Goal: Information Seeking & Learning: Learn about a topic

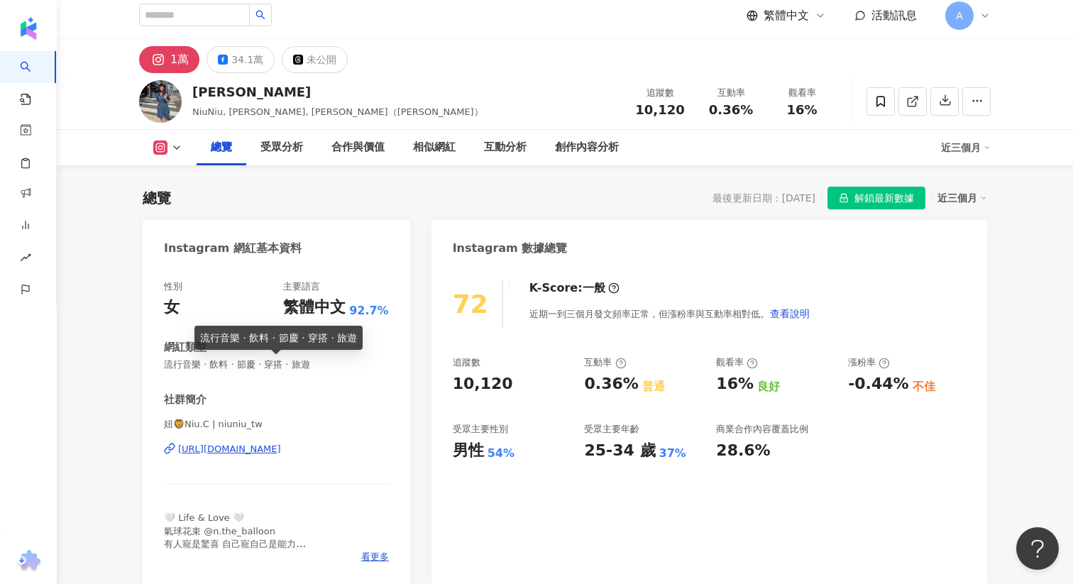
scroll to position [180, 0]
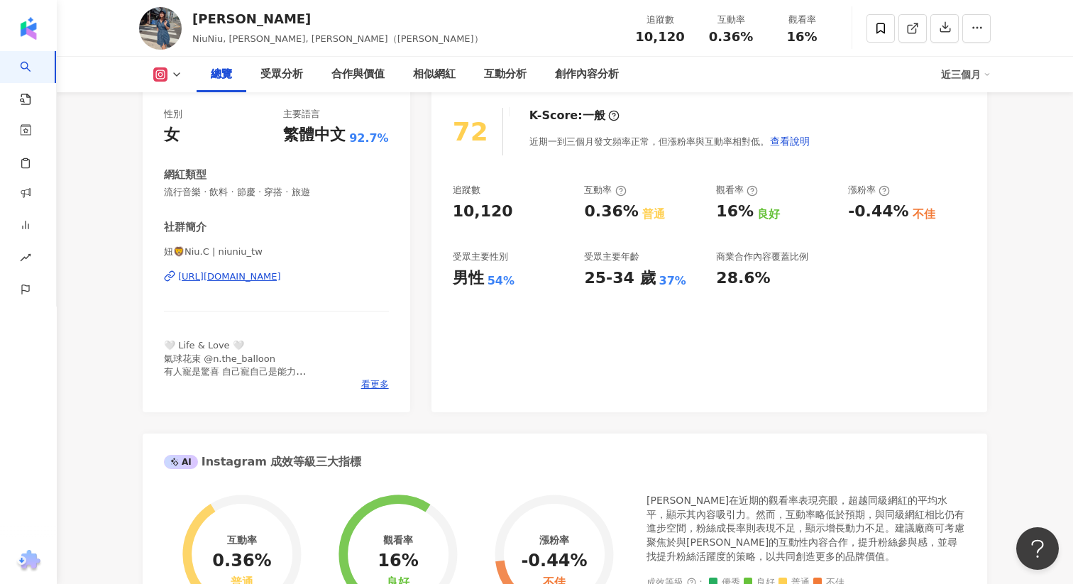
click at [281, 277] on div "https://www.instagram.com/niuniu_tw/" at bounding box center [229, 276] width 103 height 13
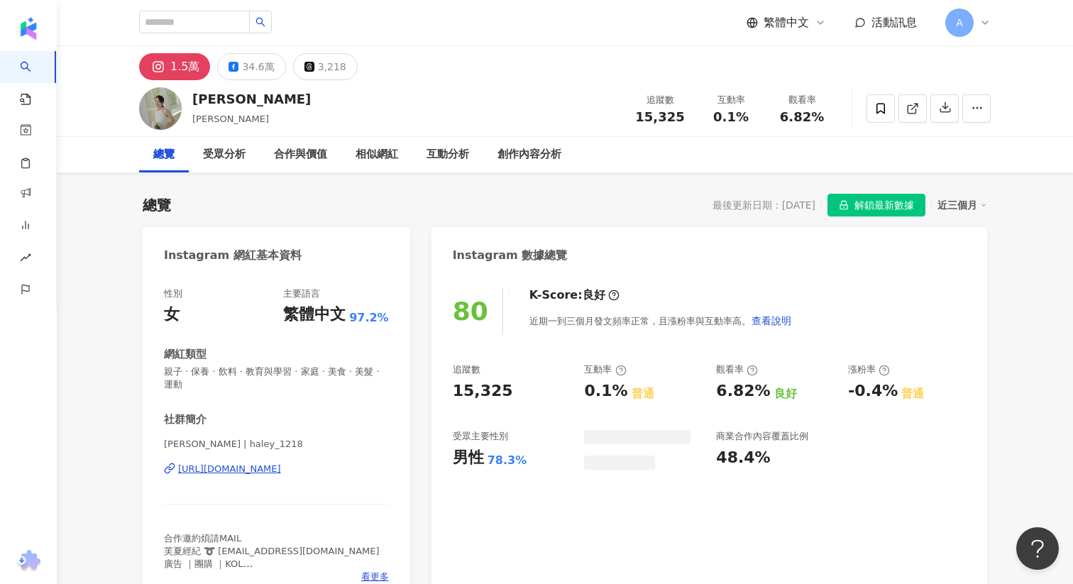
click at [241, 474] on div "https://www.instagram.com/haley_1218/" at bounding box center [229, 469] width 103 height 13
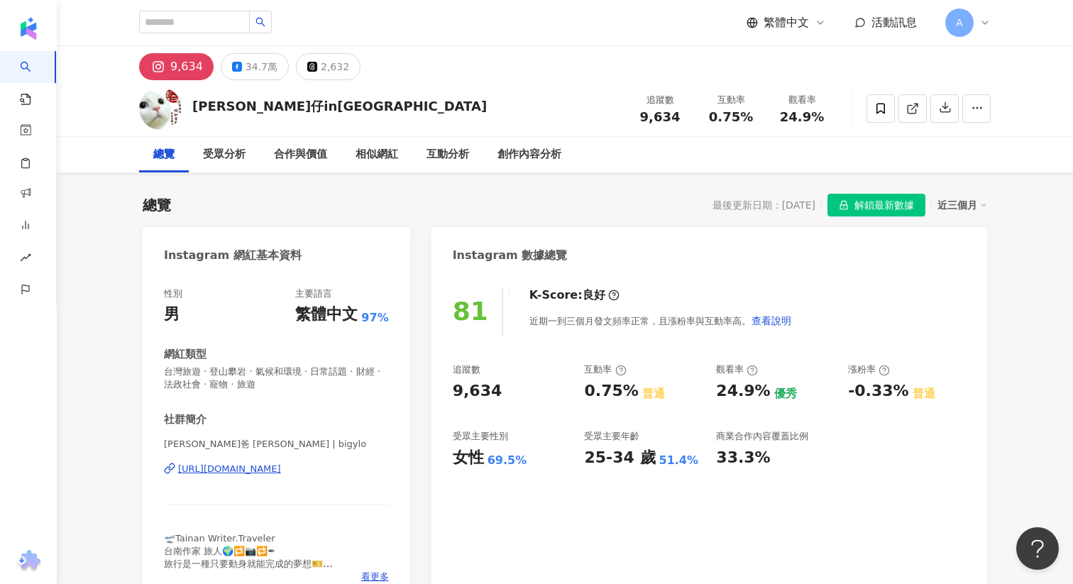
click at [248, 470] on div "https://www.instagram.com/bigylo/" at bounding box center [229, 469] width 103 height 13
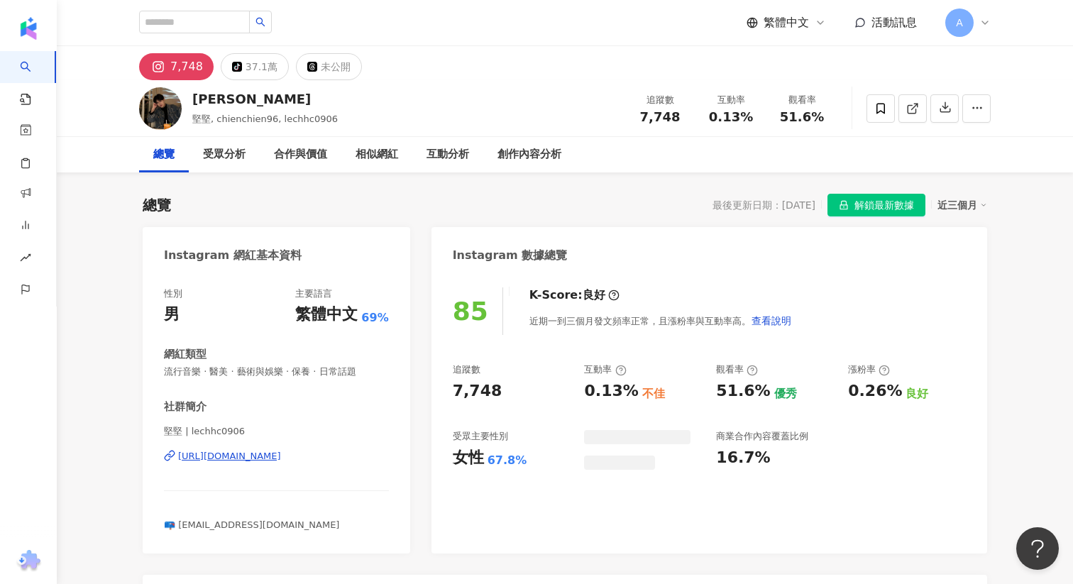
click at [281, 456] on div "https://www.instagram.com/lechhc0906/" at bounding box center [229, 456] width 103 height 13
click at [263, 458] on div "https://www.instagram.com/lechhc0906/" at bounding box center [229, 456] width 103 height 13
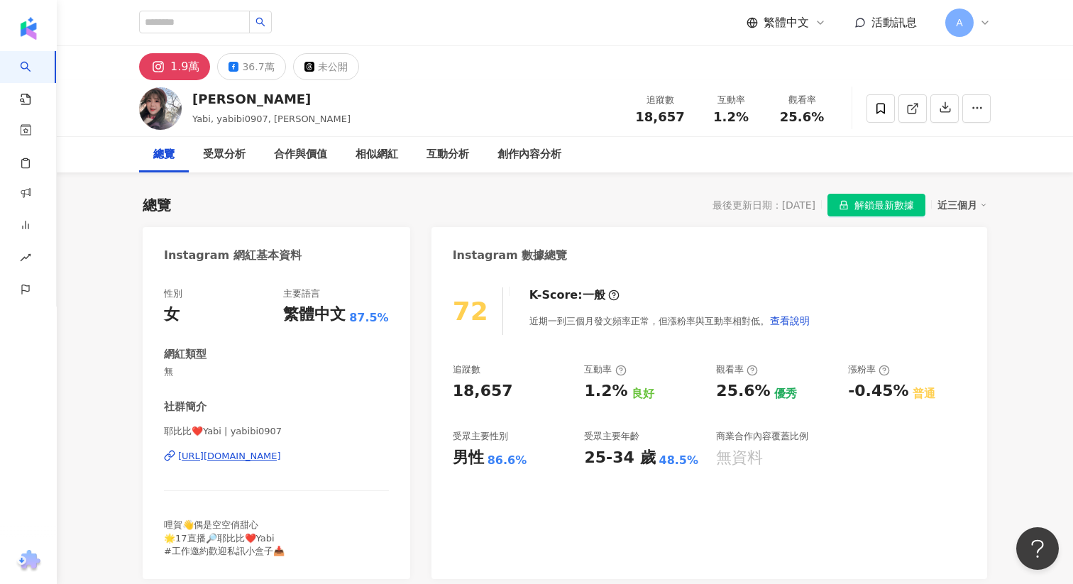
click at [281, 462] on div "https://www.instagram.com/yabibi0907/" at bounding box center [229, 456] width 103 height 13
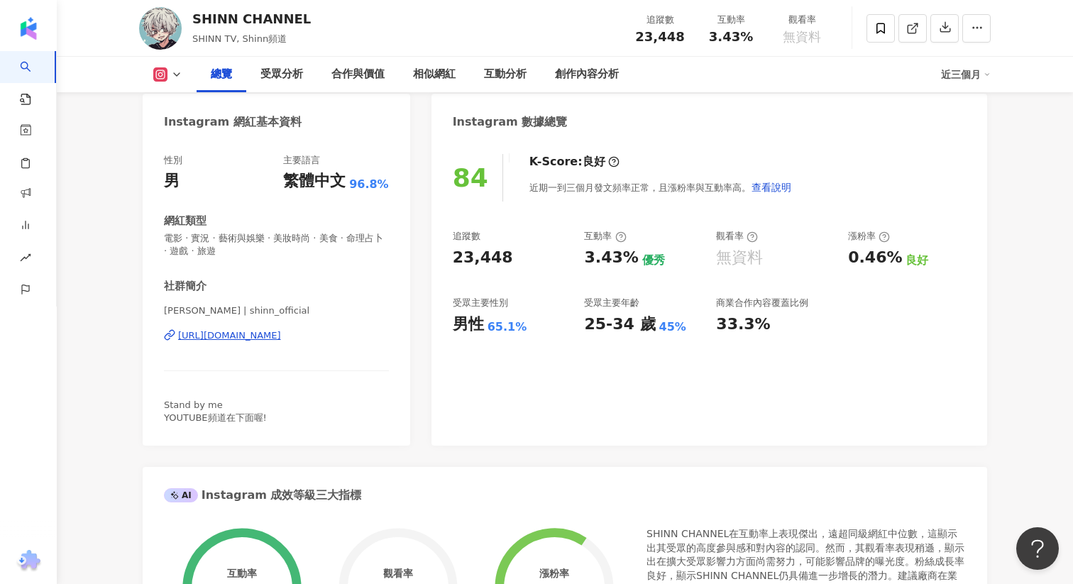
scroll to position [138, 0]
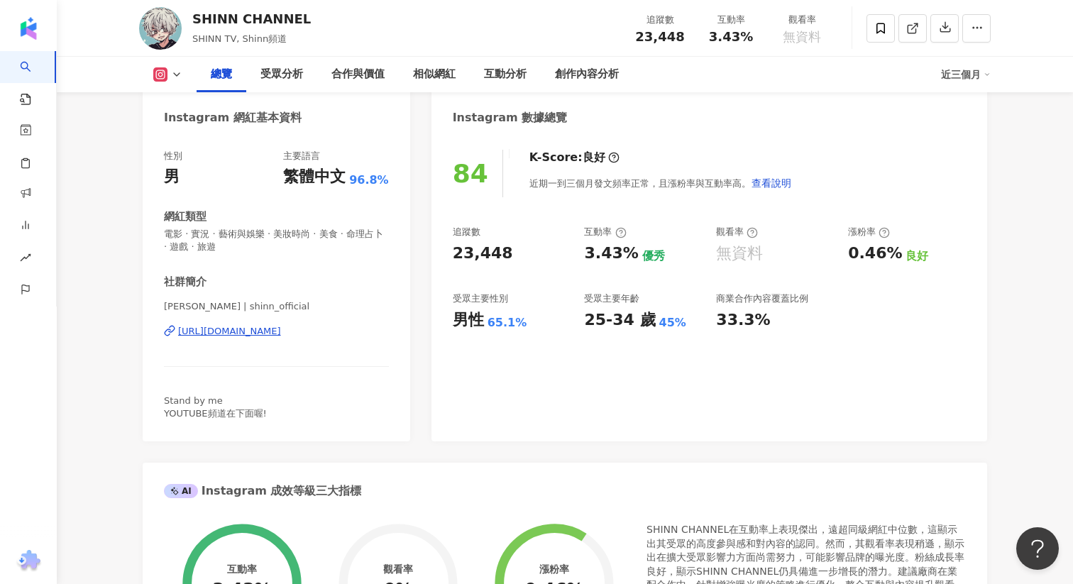
click at [268, 335] on div "https://www.instagram.com/shinn_official/" at bounding box center [229, 331] width 103 height 13
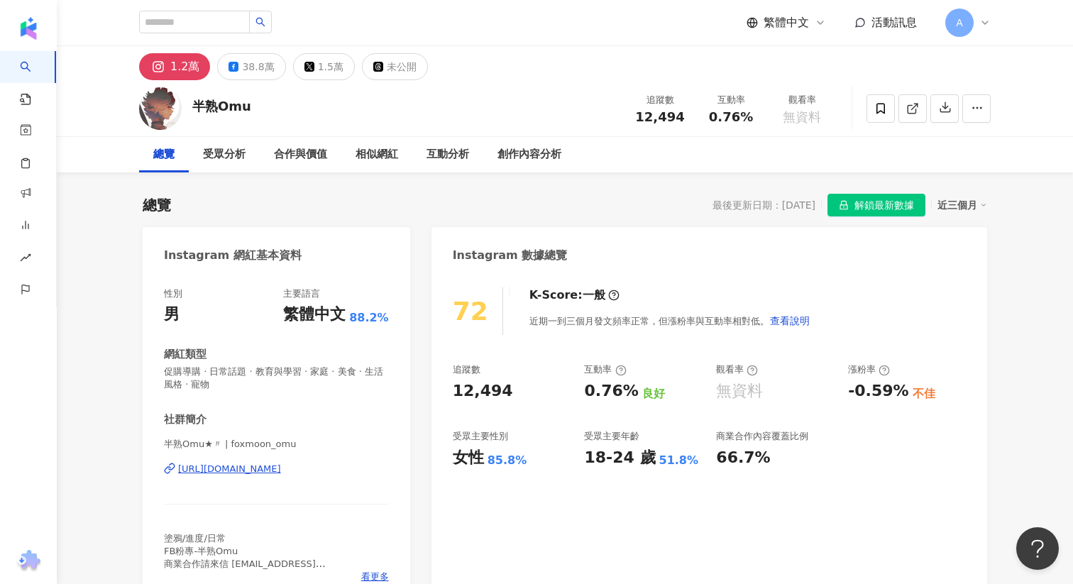
click at [281, 470] on div "[URL][DOMAIN_NAME]" at bounding box center [229, 469] width 103 height 13
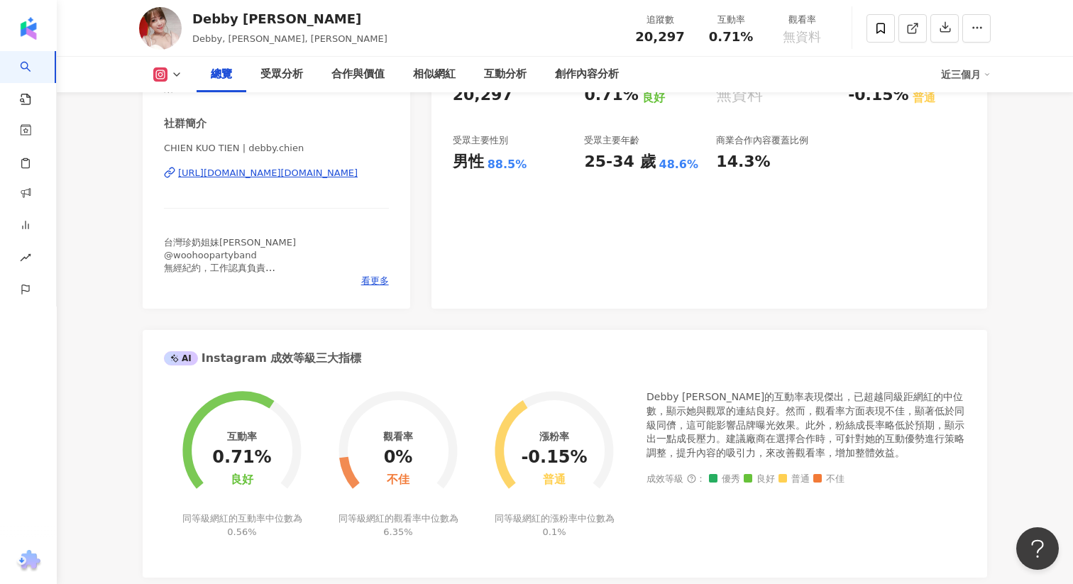
scroll to position [331, 0]
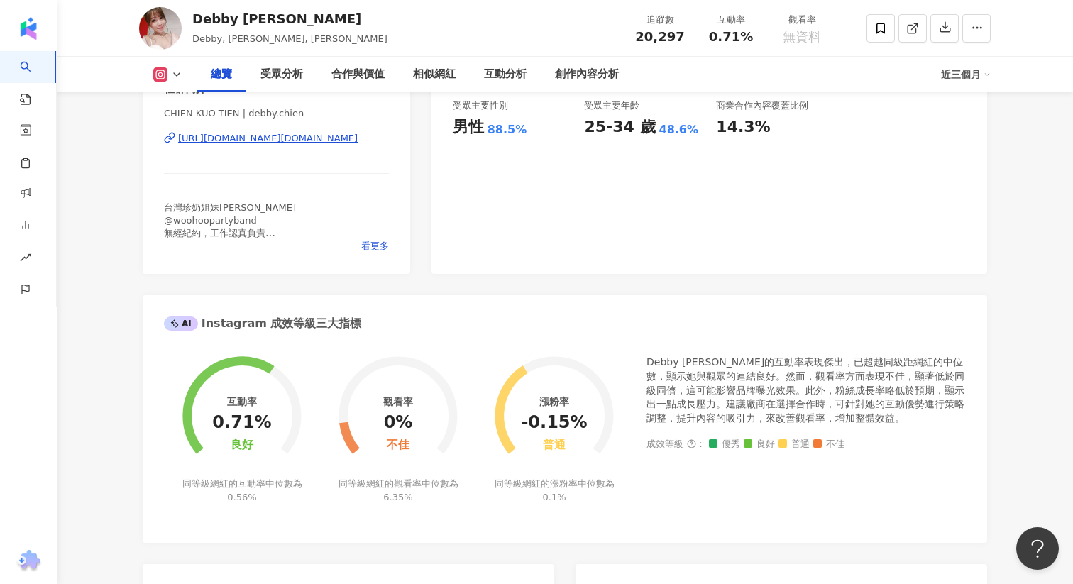
click at [343, 132] on div "https://www.instagram.com/debby.chien/" at bounding box center [268, 138] width 180 height 13
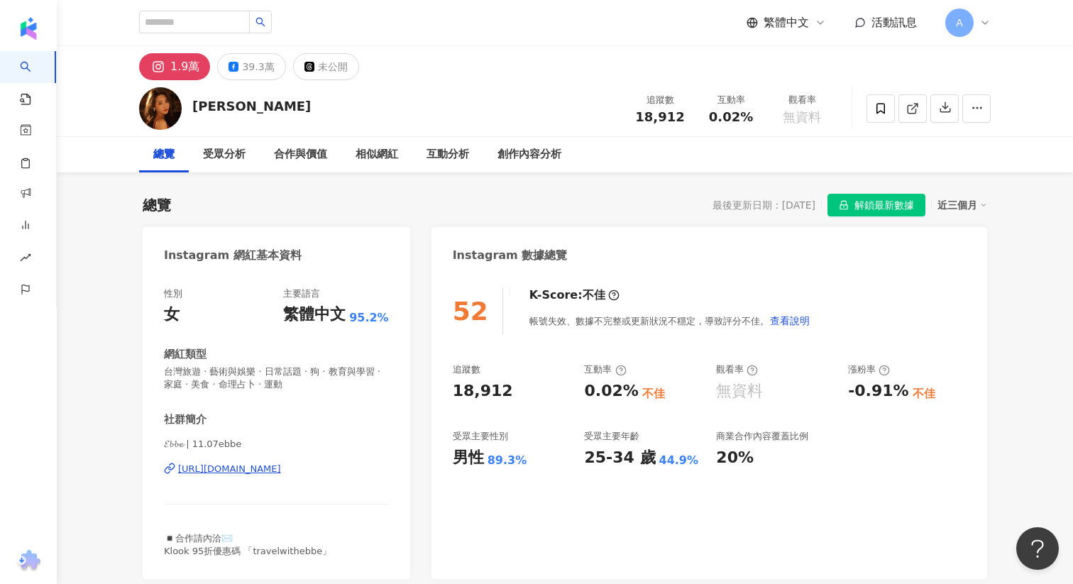
click at [233, 471] on div "https://www.instagram.com/11.07ebbe/" at bounding box center [229, 469] width 103 height 13
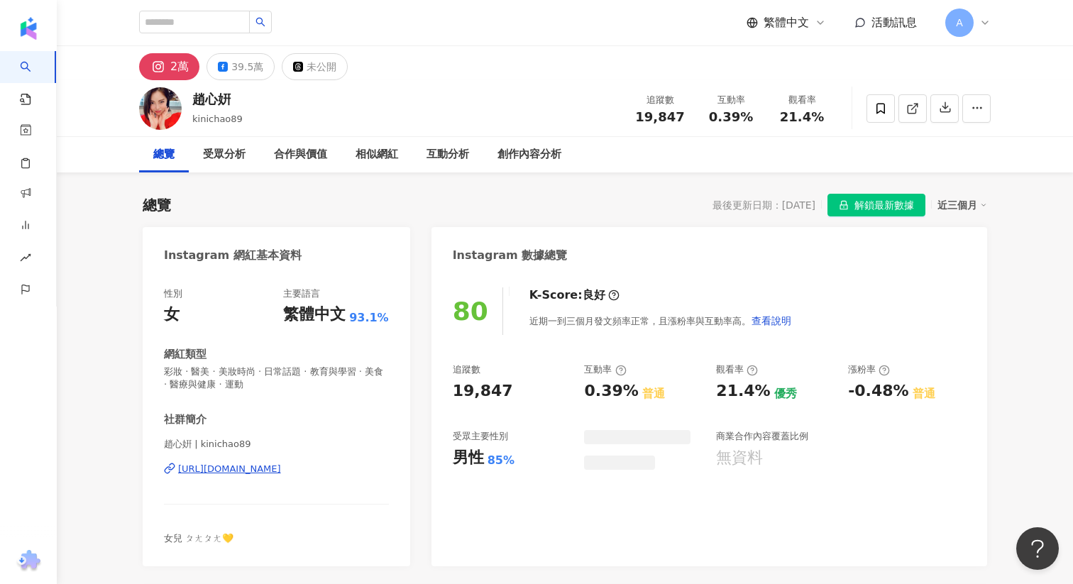
click at [281, 468] on div "https://www.instagram.com/kinichao89/" at bounding box center [229, 469] width 103 height 13
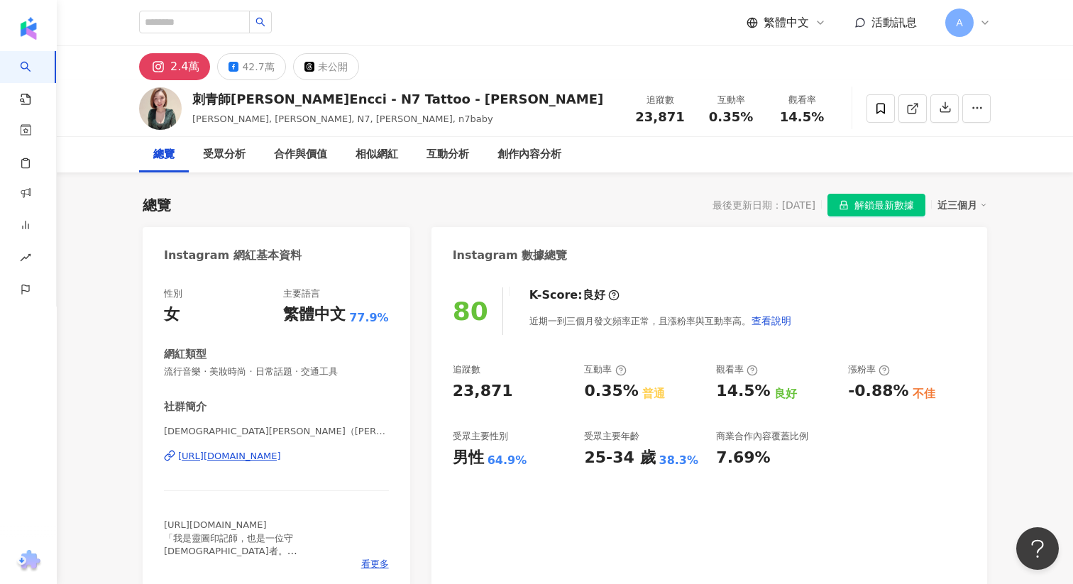
click at [281, 454] on div "https://www.instagram.com/n7_iselyn/" at bounding box center [229, 456] width 103 height 13
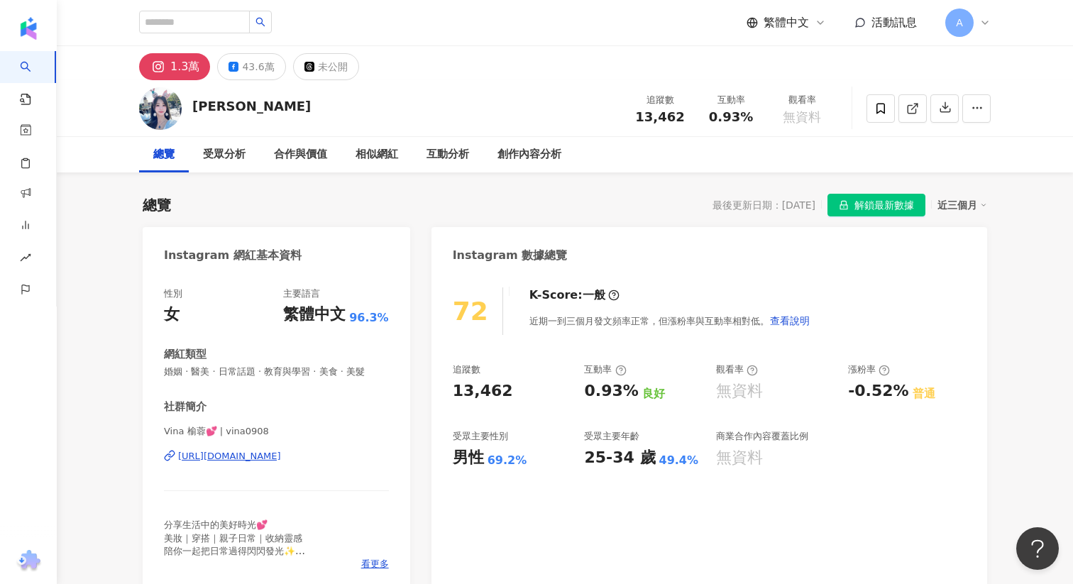
scroll to position [289, 0]
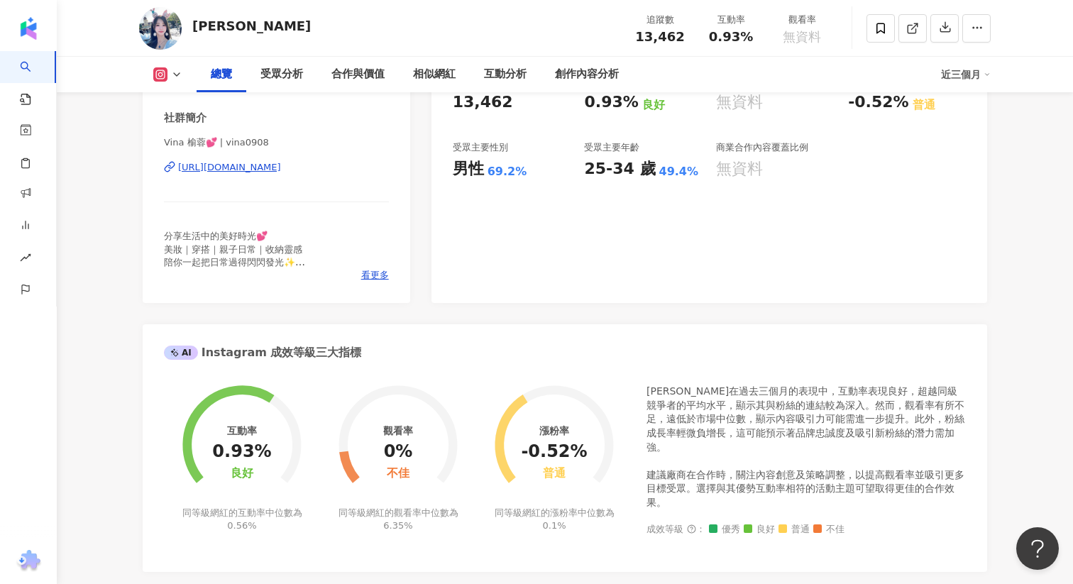
click at [281, 168] on div "https://www.instagram.com/vina0908/" at bounding box center [229, 167] width 103 height 13
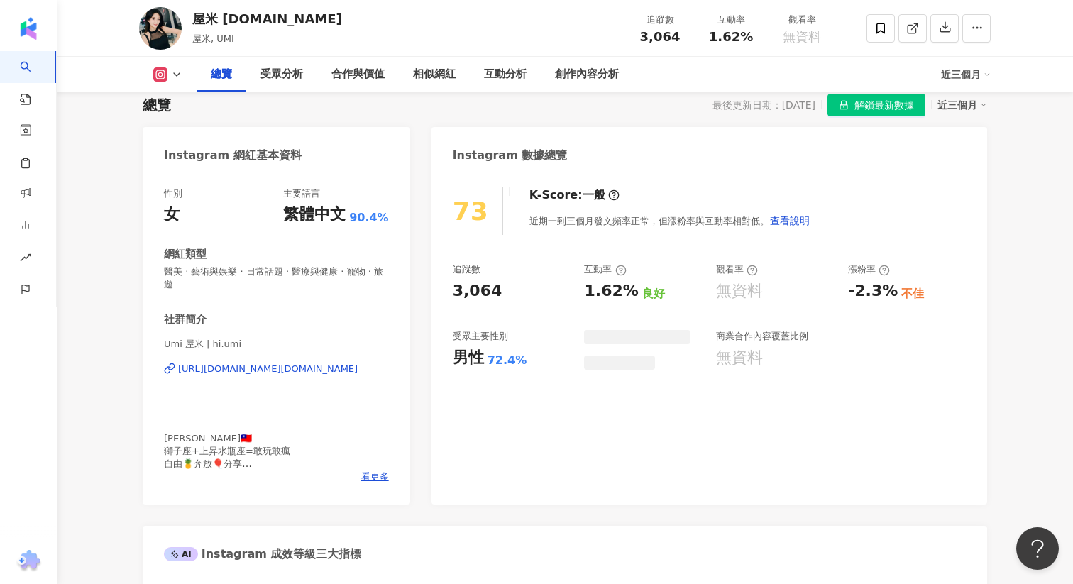
scroll to position [108, 0]
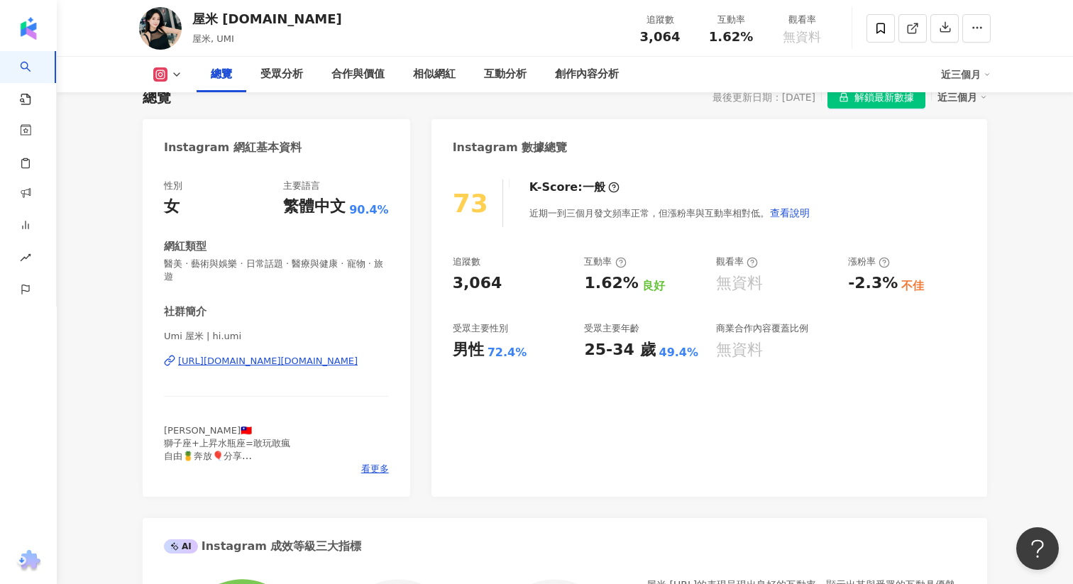
click at [293, 355] on div "https://www.instagram.com/hi.umi/" at bounding box center [268, 361] width 180 height 13
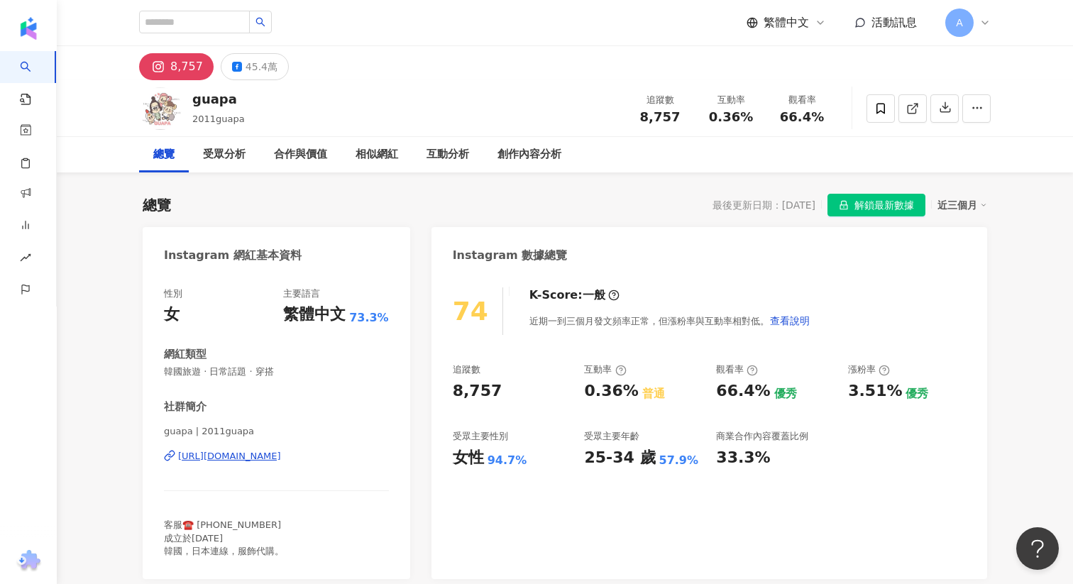
click at [211, 451] on div "https://www.instagram.com/2011guapa/" at bounding box center [229, 456] width 103 height 13
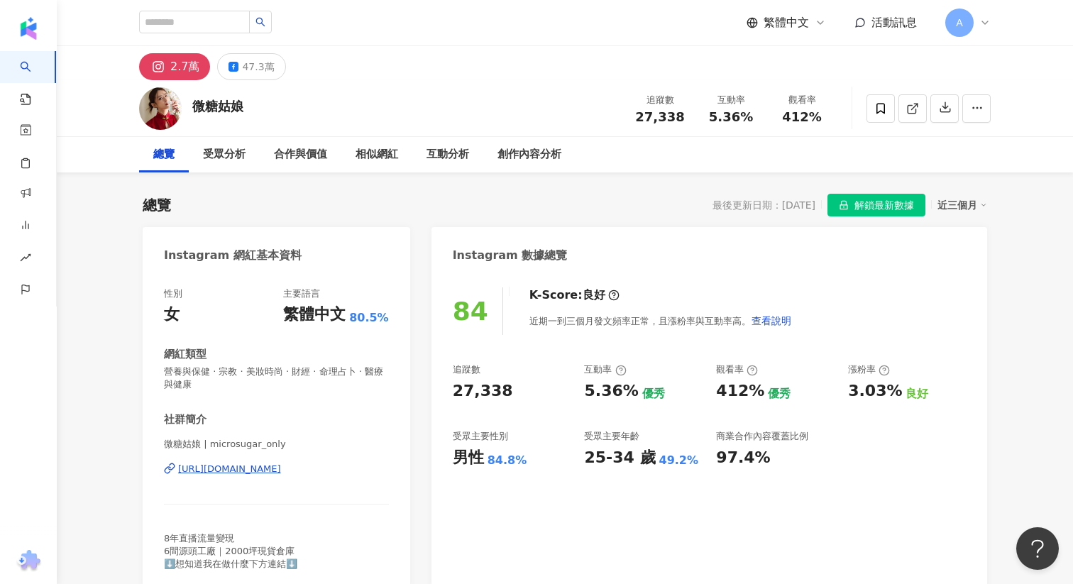
click at [281, 468] on div "[URL][DOMAIN_NAME]" at bounding box center [229, 469] width 103 height 13
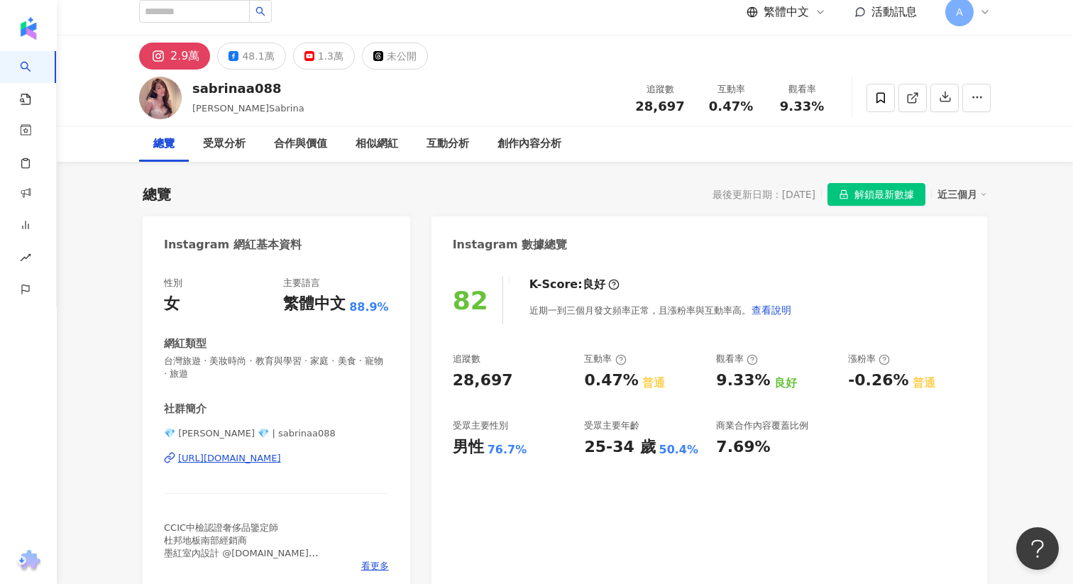
scroll to position [11, 0]
click at [281, 459] on div "https://www.instagram.com/sabrinaa088/" at bounding box center [229, 457] width 103 height 13
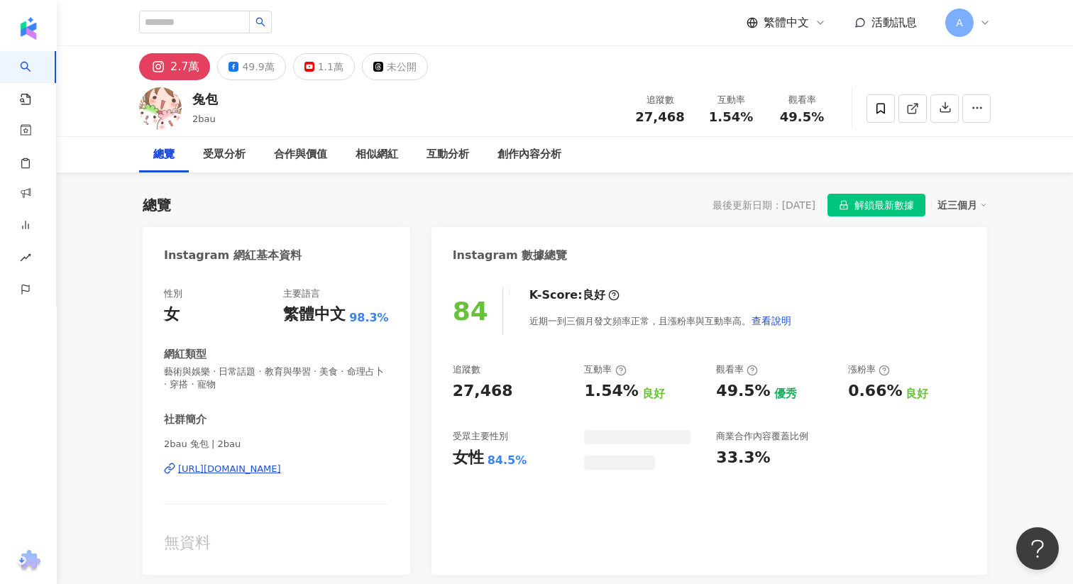
click at [281, 474] on div "https://www.instagram.com/2bau/" at bounding box center [229, 469] width 103 height 13
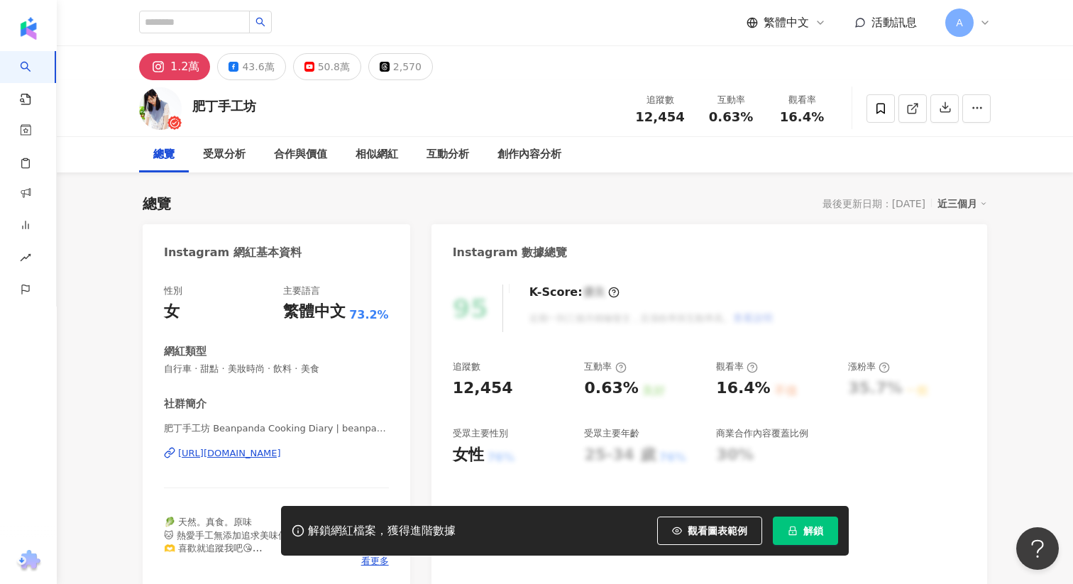
click at [204, 456] on div "[URL][DOMAIN_NAME]" at bounding box center [229, 453] width 103 height 13
